Goal: Find specific page/section: Find specific page/section

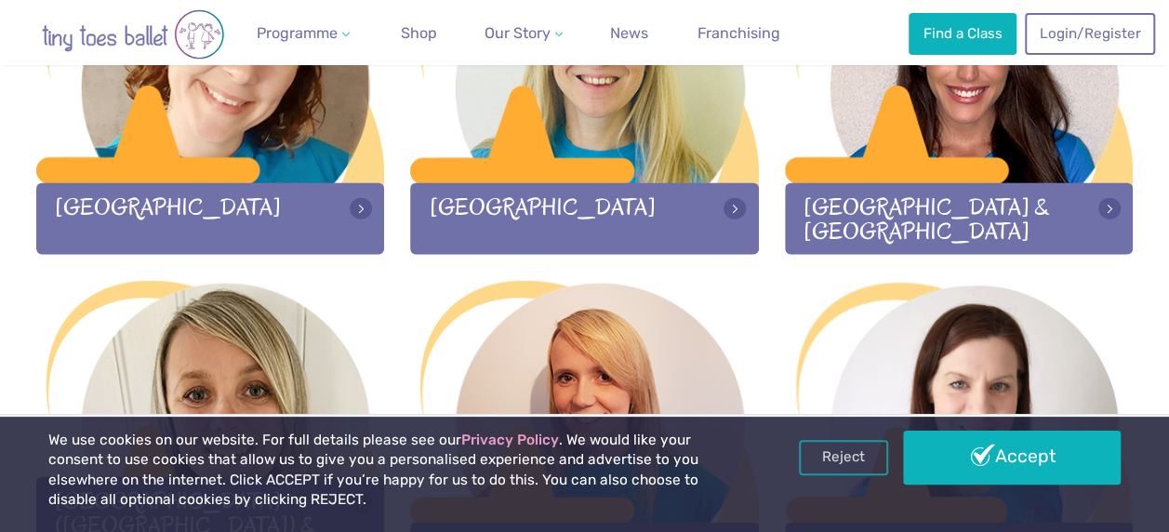
scroll to position [2046, 0]
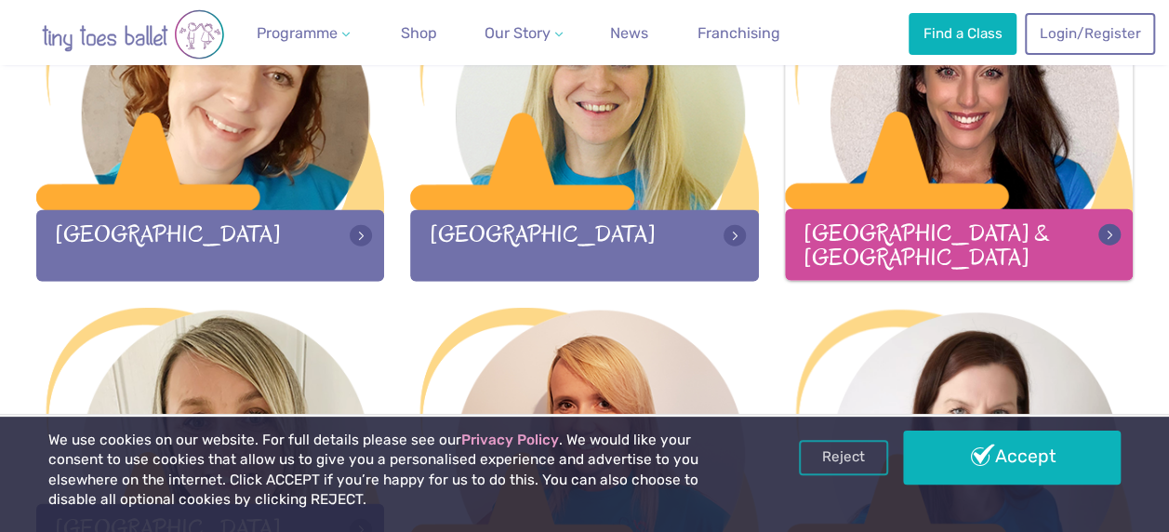
click at [897, 247] on div "[GEOGRAPHIC_DATA] & [GEOGRAPHIC_DATA]" at bounding box center [959, 245] width 349 height 72
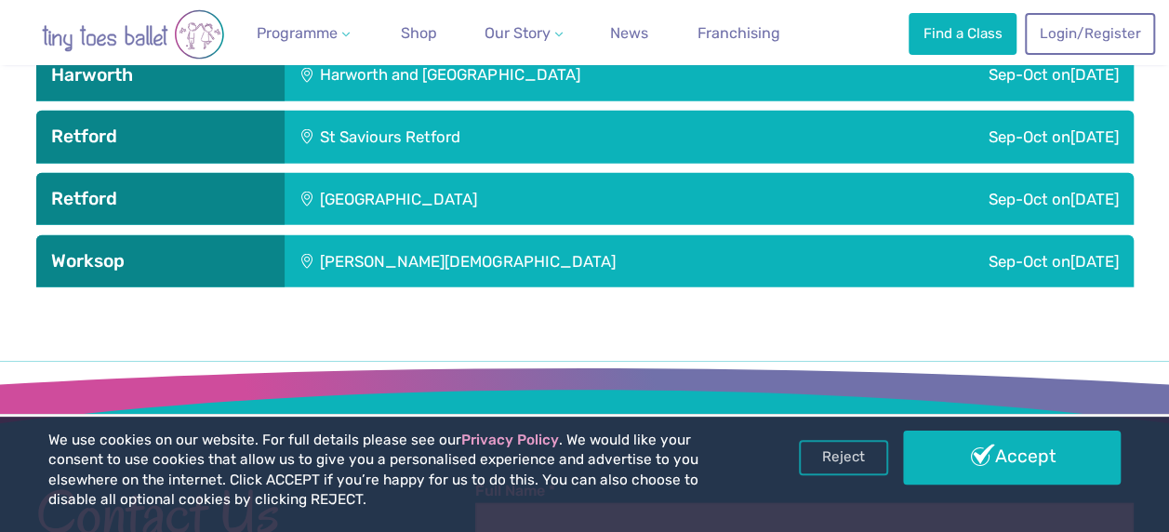
scroll to position [2232, 0]
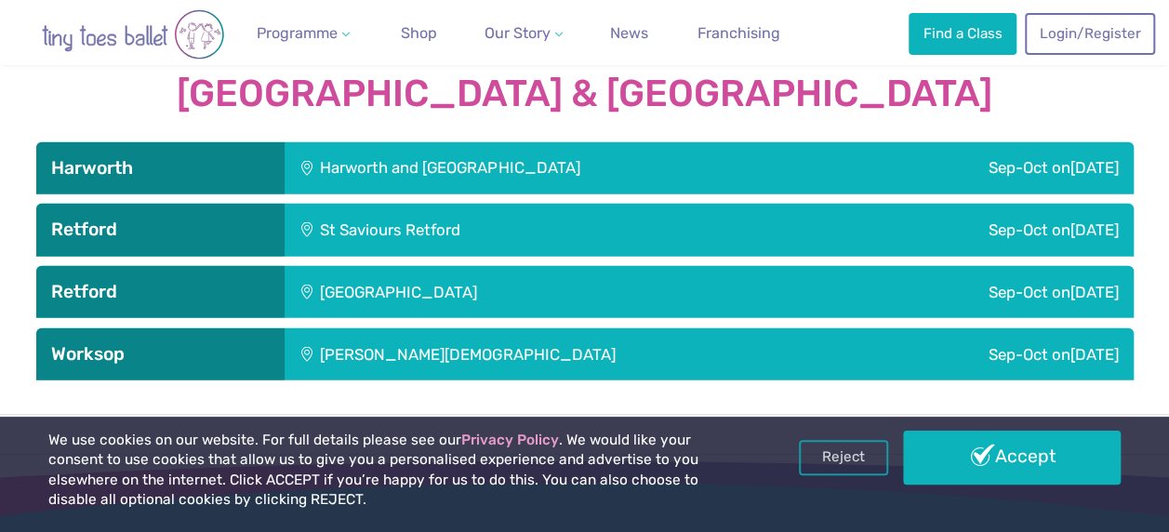
click at [405, 204] on div "St Saviours Retford" at bounding box center [516, 230] width 462 height 52
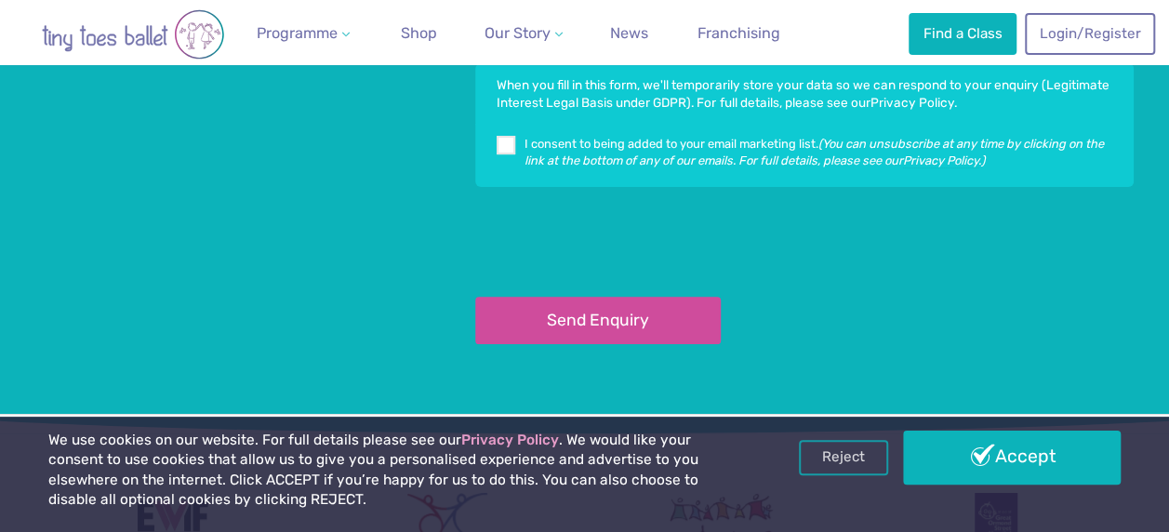
scroll to position [4170, 0]
